Goal: Obtain resource: Download file/media

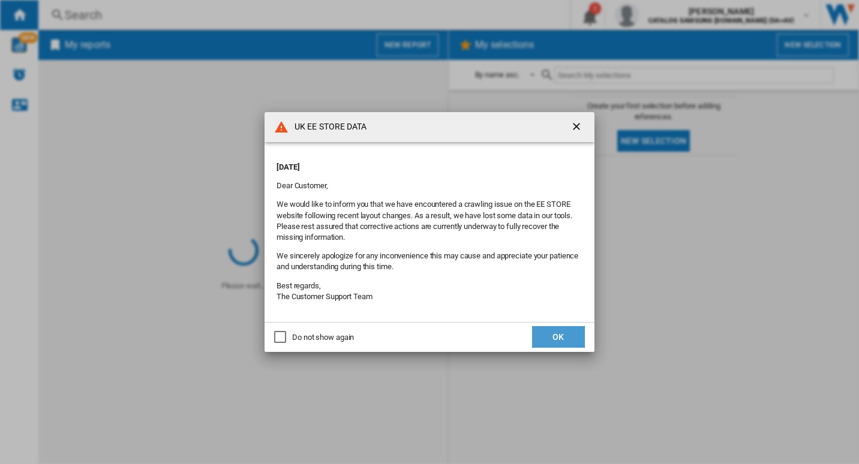
click at [552, 327] on button "OK" at bounding box center [558, 337] width 53 height 22
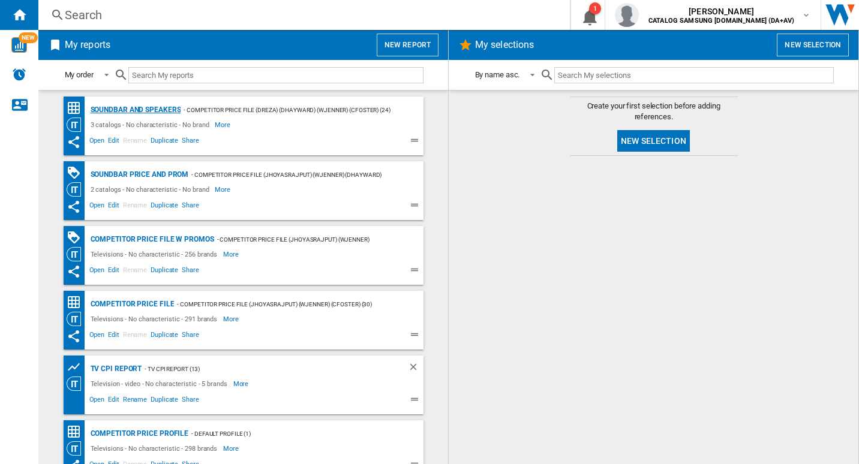
click at [154, 111] on div "Soundbar and Speakers" at bounding box center [135, 110] width 94 height 15
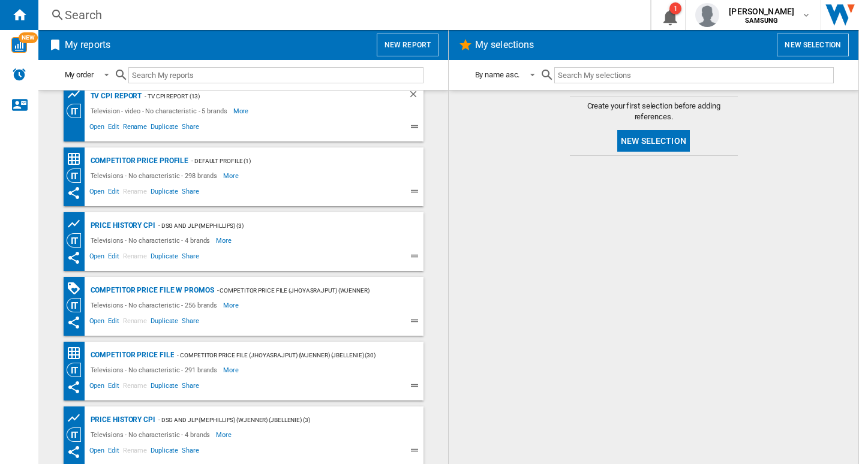
scroll to position [274, 0]
click at [193, 287] on div "Competitor price file w promos" at bounding box center [151, 289] width 127 height 15
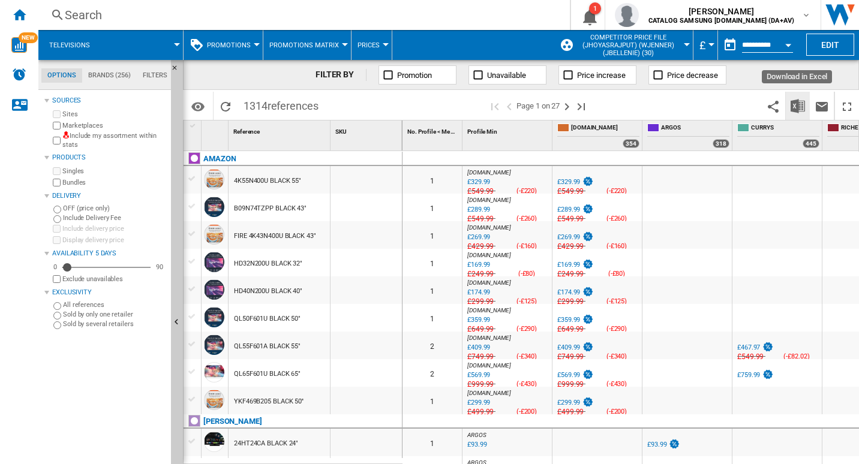
click at [791, 103] on img "Download in Excel" at bounding box center [797, 106] width 14 height 14
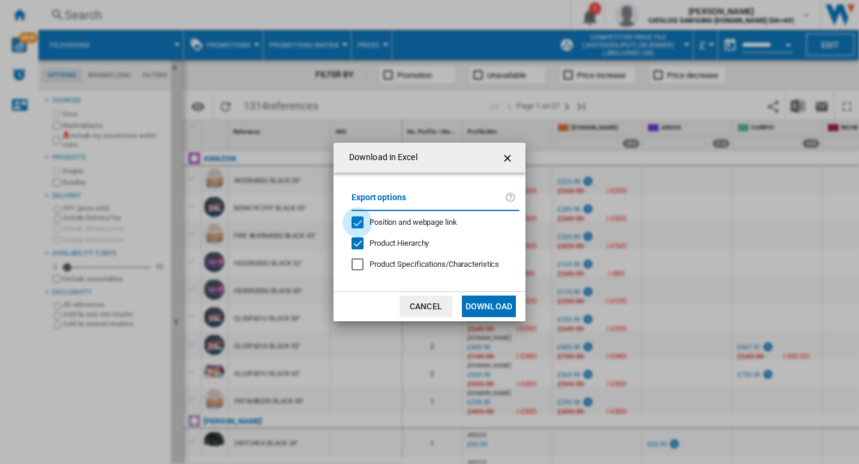
click at [355, 220] on div "Position and webpage link" at bounding box center [357, 223] width 12 height 12
click at [500, 307] on button "Download" at bounding box center [489, 307] width 54 height 22
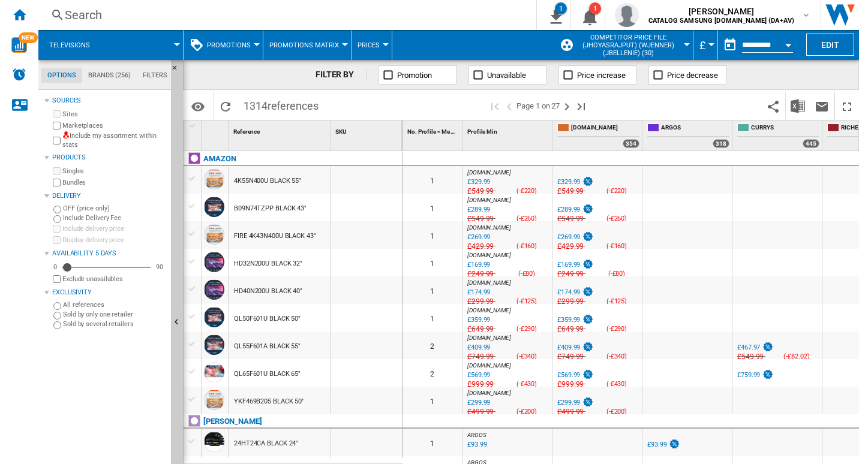
click at [684, 44] on div at bounding box center [687, 44] width 6 height 3
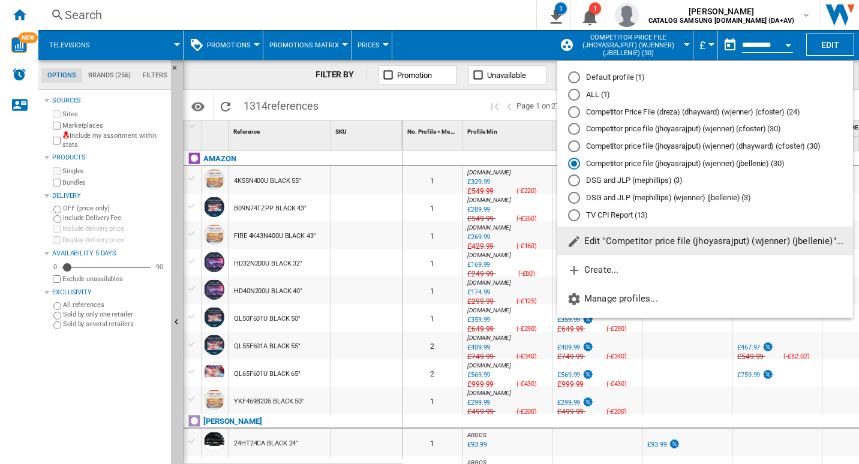
click at [432, 16] on md-backdrop at bounding box center [429, 232] width 859 height 464
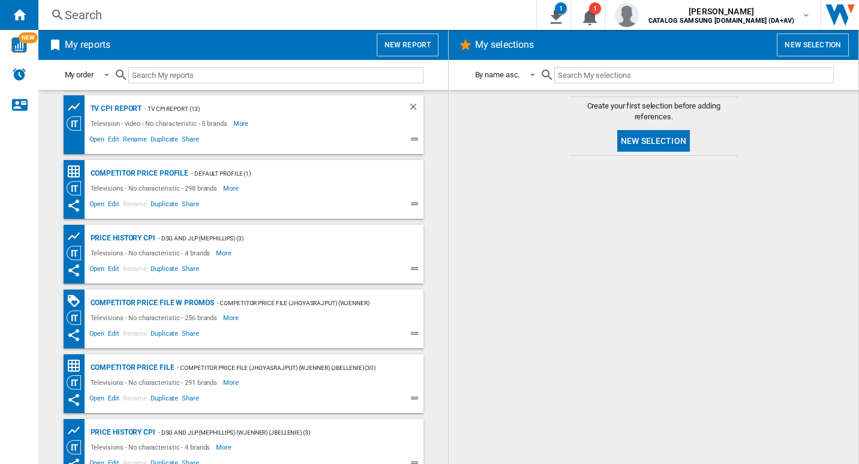
scroll to position [274, 0]
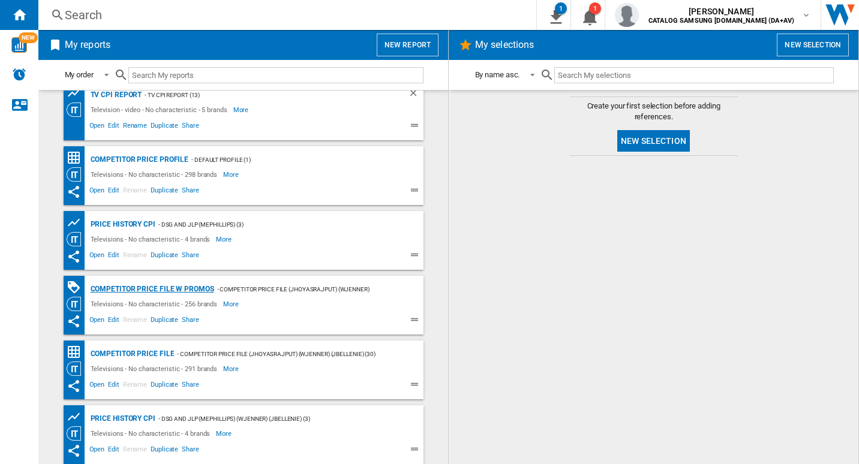
click at [179, 287] on div "Competitor price file w promos" at bounding box center [151, 289] width 127 height 15
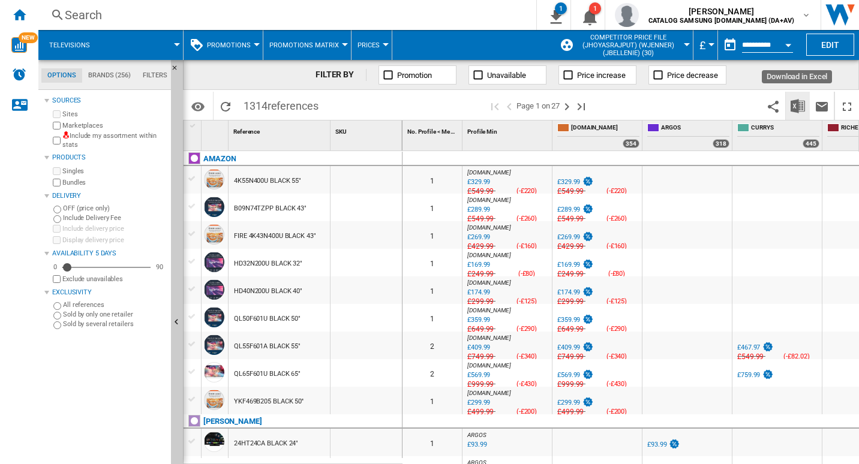
click at [797, 117] on button "Download in Excel" at bounding box center [798, 106] width 24 height 28
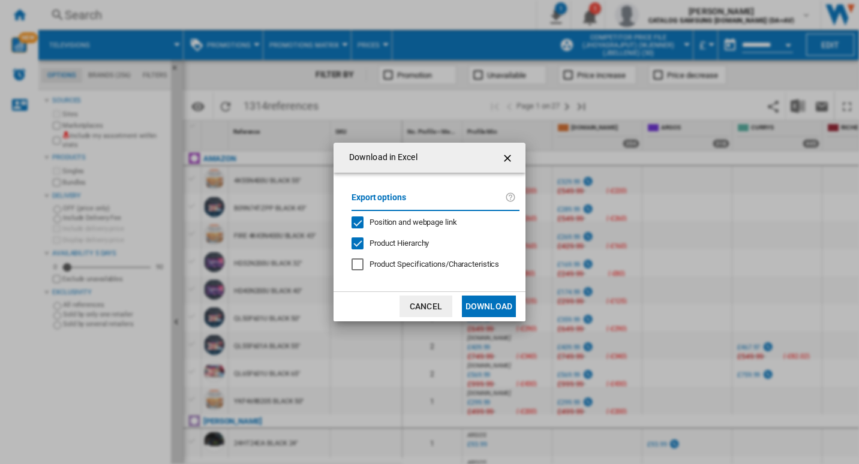
click at [362, 221] on div "Position and webpage link" at bounding box center [357, 223] width 12 height 12
click at [514, 310] on button "Download" at bounding box center [489, 307] width 54 height 22
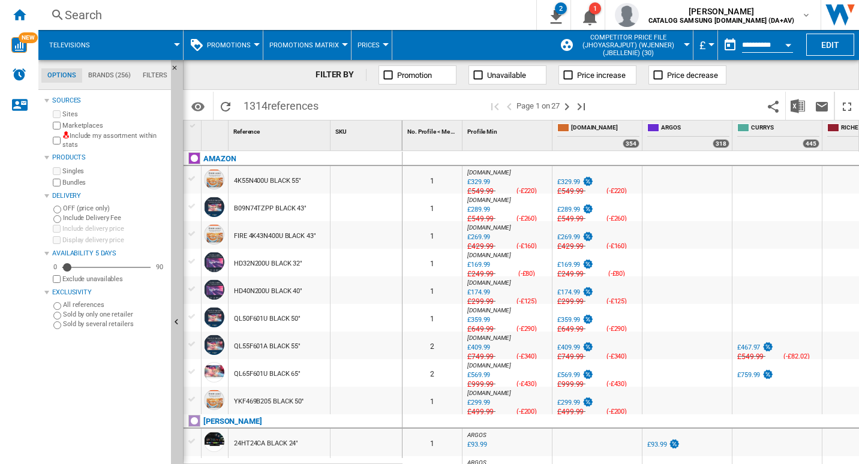
click at [449, 25] on div "Search Search 0 2 Competitor price file w promos [PROMOTIONS Matrix] Competitor…" at bounding box center [448, 15] width 820 height 30
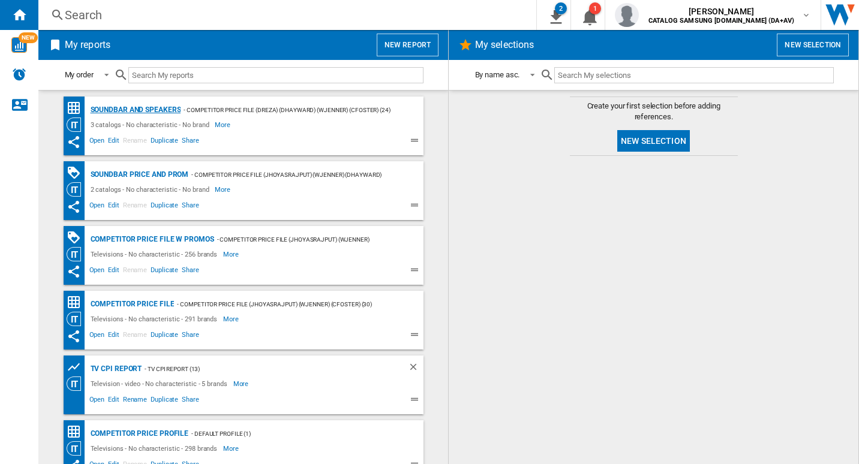
click at [133, 112] on div "Soundbar and Speakers" at bounding box center [135, 110] width 94 height 15
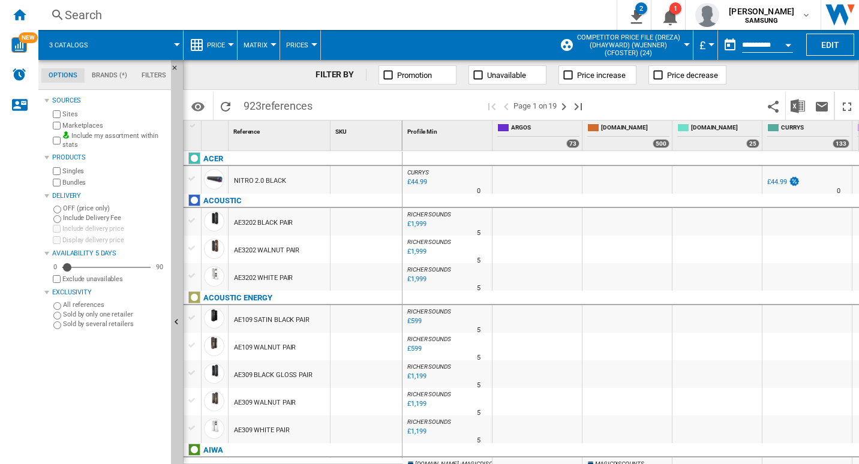
click at [792, 46] on button "Open calendar" at bounding box center [788, 43] width 22 height 22
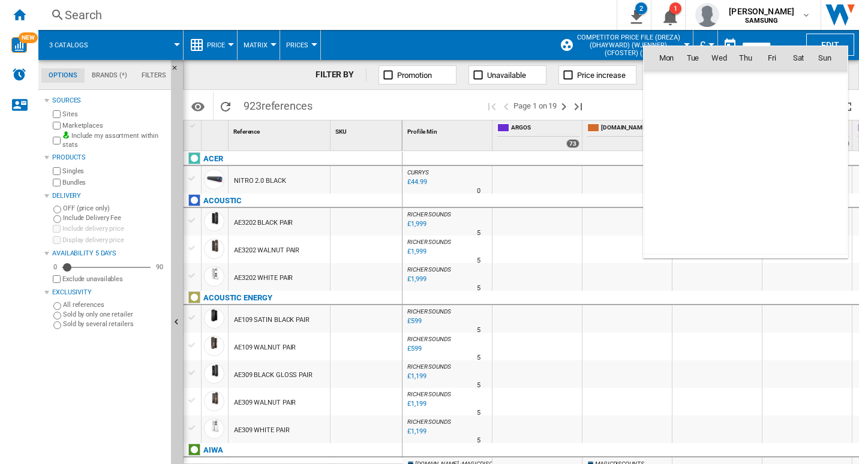
scroll to position [5721, 0]
click at [741, 109] on span "2" at bounding box center [745, 110] width 24 height 24
type input "**********"
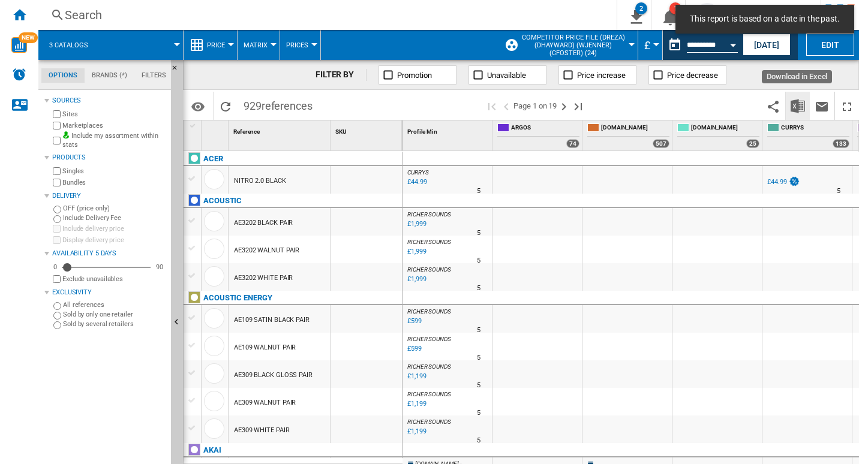
click at [800, 109] on img "Download in Excel" at bounding box center [797, 106] width 14 height 14
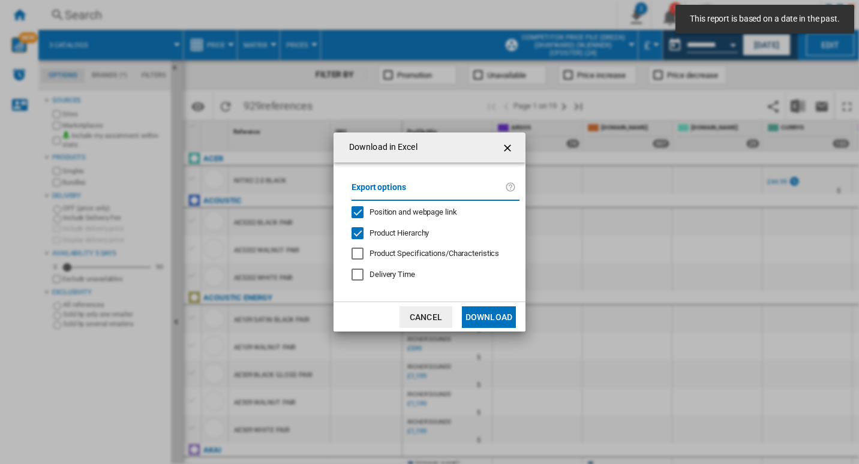
click at [362, 212] on div "Position and webpage link" at bounding box center [357, 212] width 12 height 12
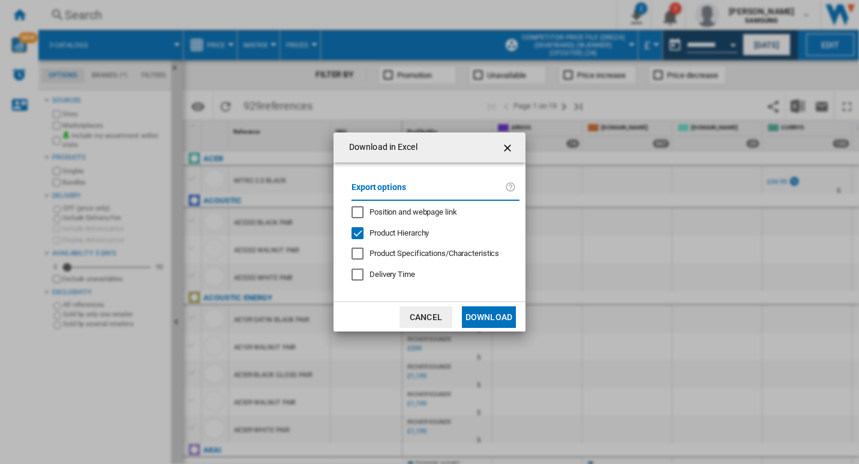
click at [496, 322] on button "Download" at bounding box center [489, 317] width 54 height 22
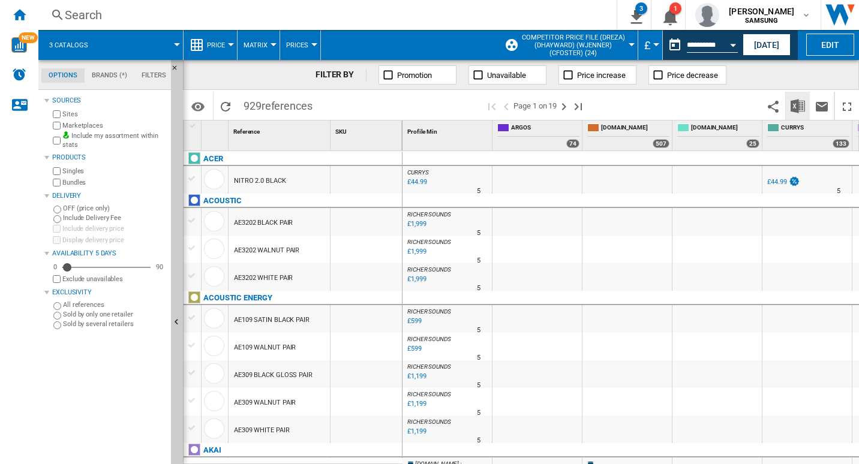
click at [795, 115] on button "Download in Excel" at bounding box center [798, 106] width 24 height 28
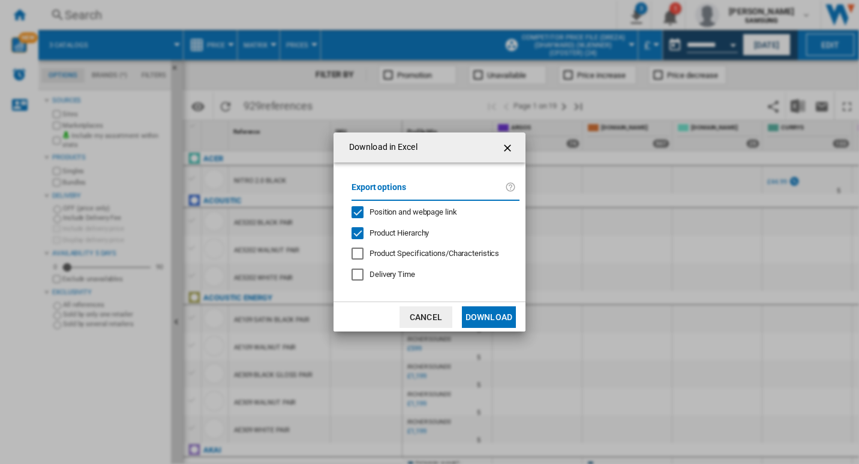
click at [357, 209] on div "Position and webpage link" at bounding box center [357, 212] width 12 height 12
click at [489, 314] on button "Download" at bounding box center [489, 317] width 54 height 22
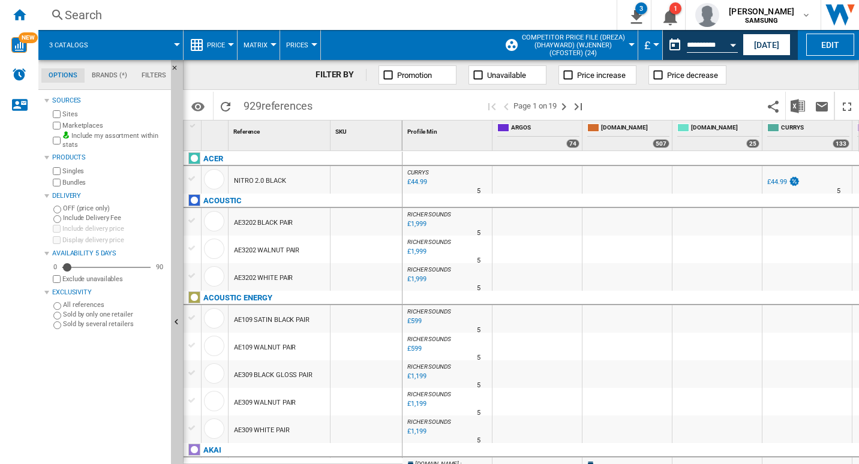
click at [413, 20] on div "Search" at bounding box center [325, 15] width 521 height 17
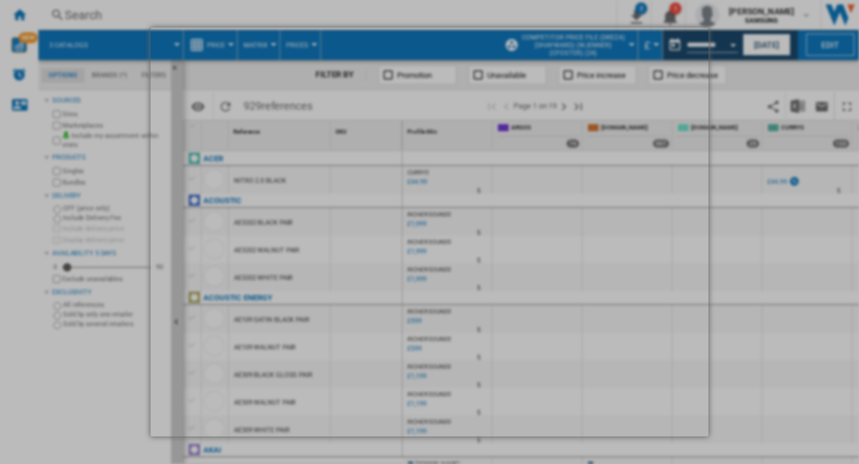
click at [795, 261] on div at bounding box center [429, 232] width 859 height 464
click at [757, 122] on div at bounding box center [429, 232] width 859 height 464
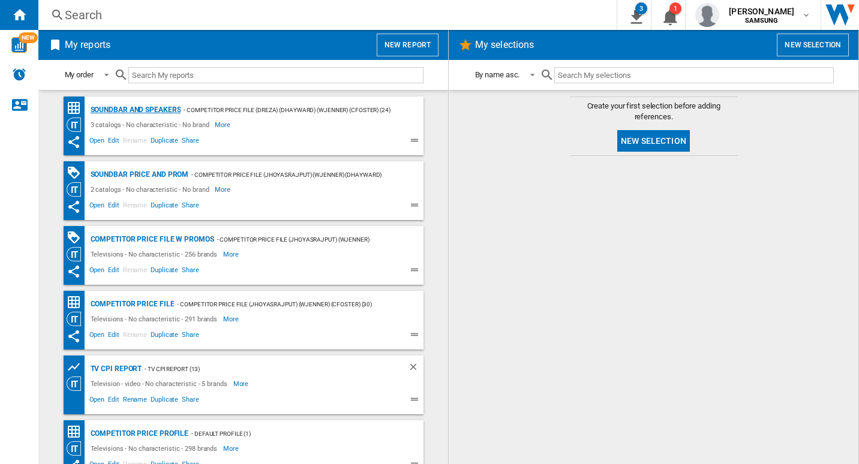
click at [149, 109] on div "Soundbar and Speakers" at bounding box center [135, 110] width 94 height 15
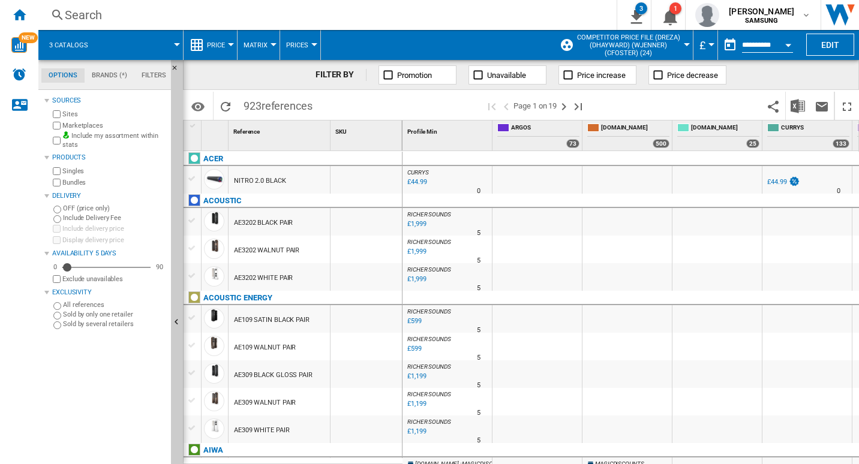
click at [793, 40] on button "Open calendar" at bounding box center [788, 43] width 22 height 22
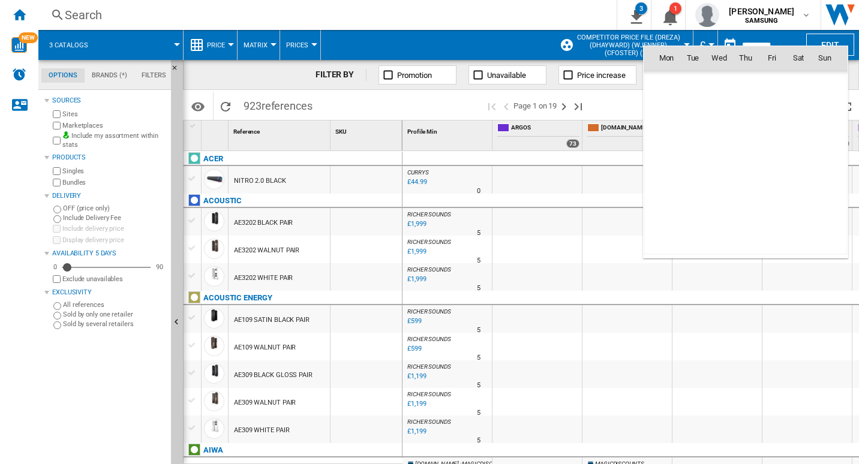
scroll to position [5721, 0]
click at [751, 102] on span "2" at bounding box center [745, 110] width 24 height 24
type input "**********"
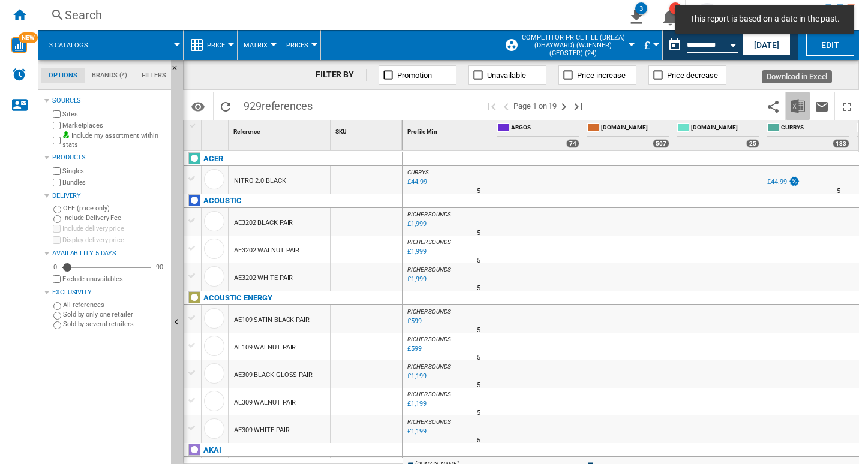
click at [792, 109] on img "Download in Excel" at bounding box center [797, 106] width 14 height 14
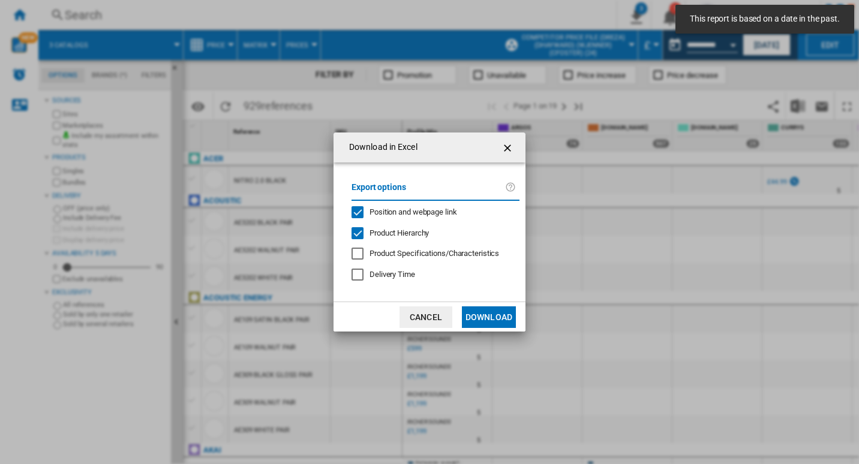
click at [351, 211] on div "Position and webpage link" at bounding box center [357, 212] width 12 height 12
click at [502, 312] on button "Download" at bounding box center [489, 317] width 54 height 22
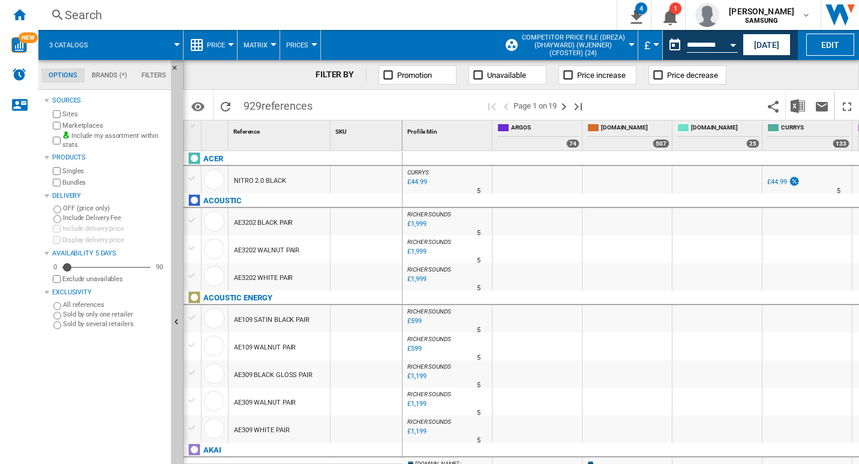
click at [437, 62] on div "FILTER BY Promotion Unavailable Price increase Price decrease" at bounding box center [521, 75] width 676 height 30
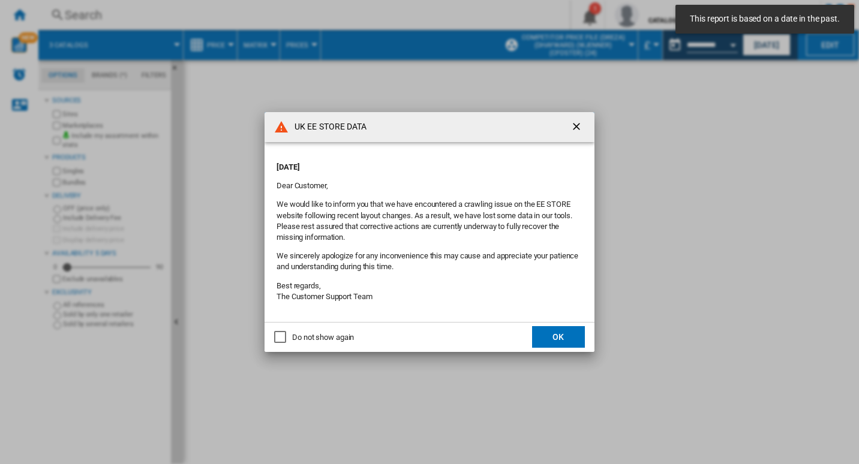
click at [573, 128] on ng-md-icon "getI18NText('BUTTONS.CLOSE_DIALOG')" at bounding box center [577, 128] width 14 height 14
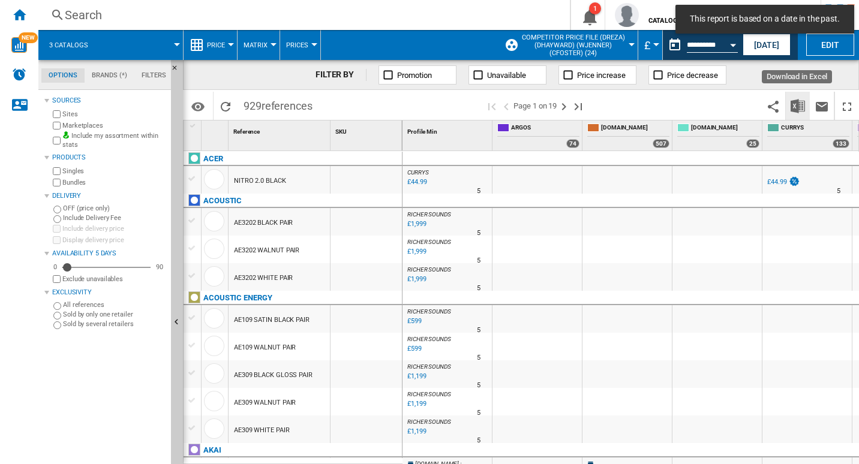
click at [797, 108] on img "Download in Excel" at bounding box center [797, 106] width 14 height 14
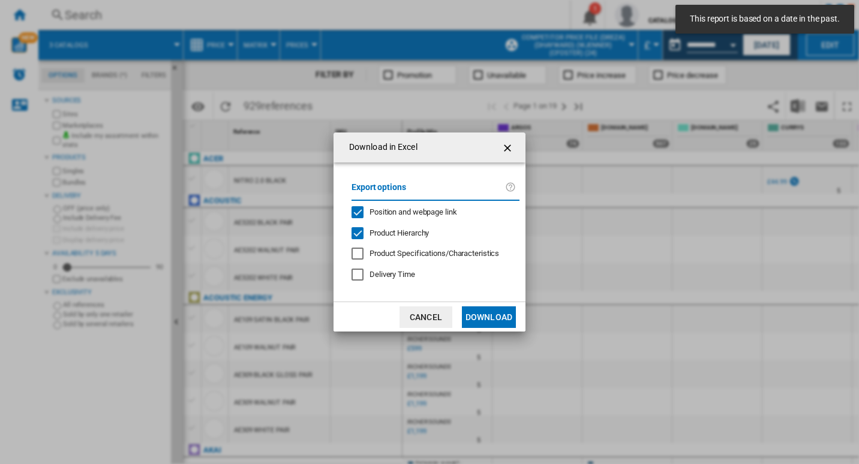
click at [360, 211] on div "Position and webpage link" at bounding box center [357, 212] width 12 height 12
click at [506, 320] on button "Download" at bounding box center [489, 317] width 54 height 22
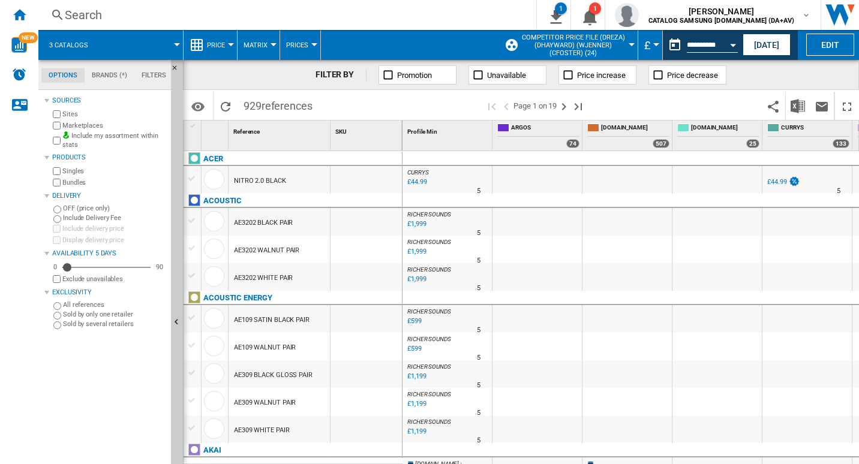
click at [408, 32] on span at bounding box center [410, 45] width 178 height 30
click at [767, 49] on button "[DATE]" at bounding box center [766, 45] width 48 height 22
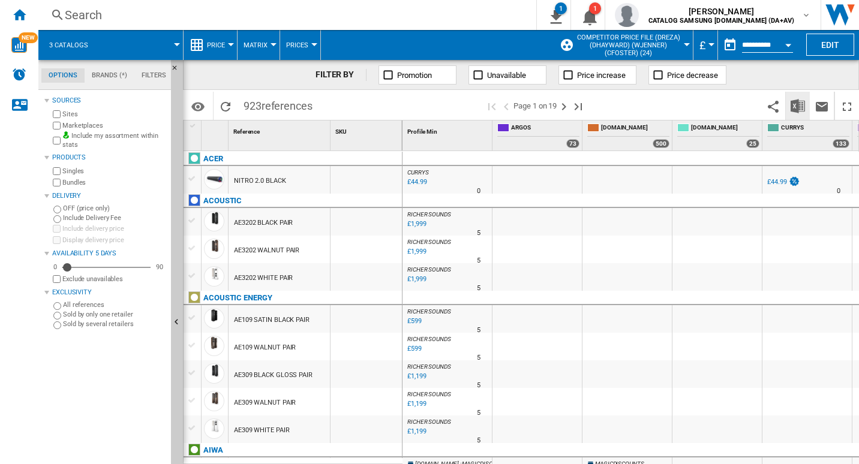
click at [796, 110] on img "Download in Excel" at bounding box center [797, 106] width 14 height 14
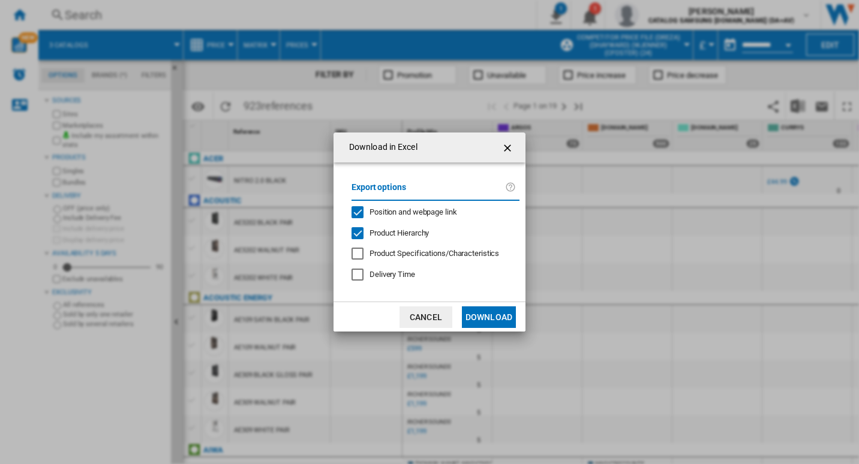
click at [355, 212] on div "Position and webpage link" at bounding box center [357, 212] width 12 height 12
click at [489, 316] on button "Download" at bounding box center [489, 317] width 54 height 22
